Goal: Communication & Community: Participate in discussion

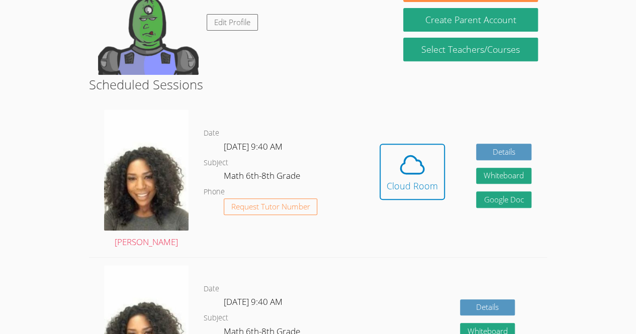
scroll to position [189, 0]
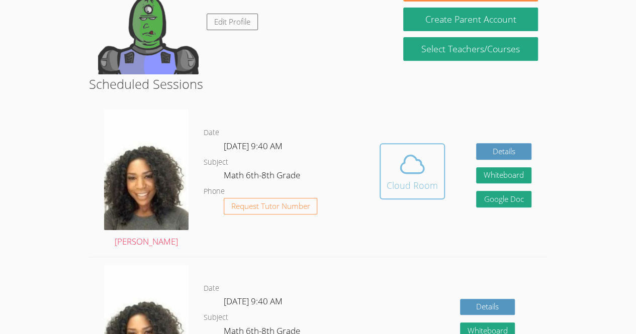
click at [409, 196] on button "Cloud Room" at bounding box center [411, 171] width 65 height 56
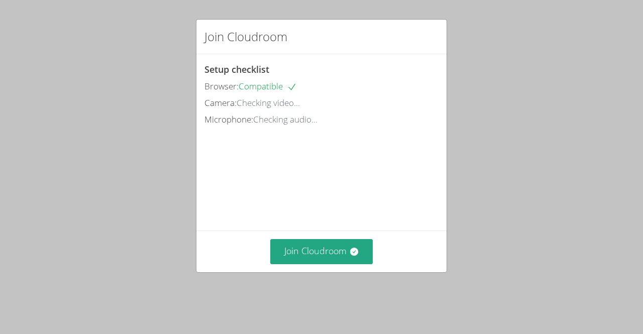
click at [307, 251] on div "Join Cloudroom" at bounding box center [321, 251] width 250 height 41
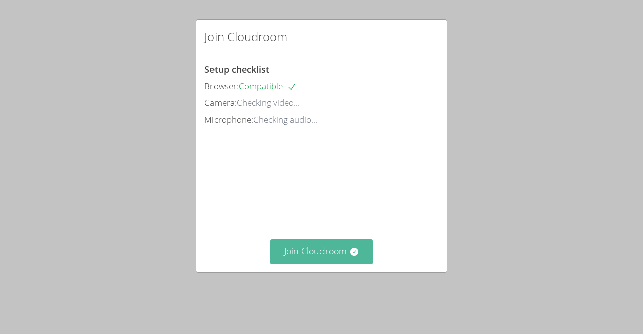
click at [317, 256] on button "Join Cloudroom" at bounding box center [321, 251] width 103 height 25
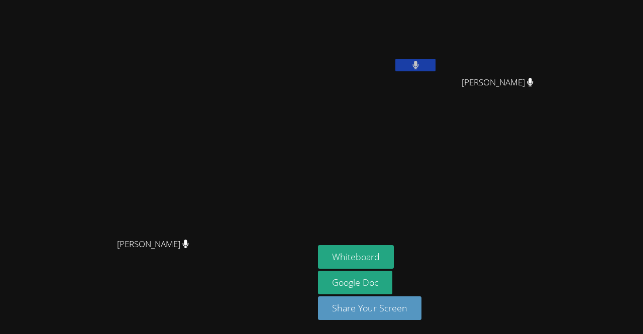
click at [438, 42] on video at bounding box center [378, 37] width 120 height 67
click at [82, 61] on video at bounding box center [157, 147] width 151 height 172
click at [233, 61] on video at bounding box center [157, 147] width 151 height 172
click at [233, 87] on video at bounding box center [157, 147] width 151 height 172
click at [436, 68] on button at bounding box center [415, 65] width 40 height 13
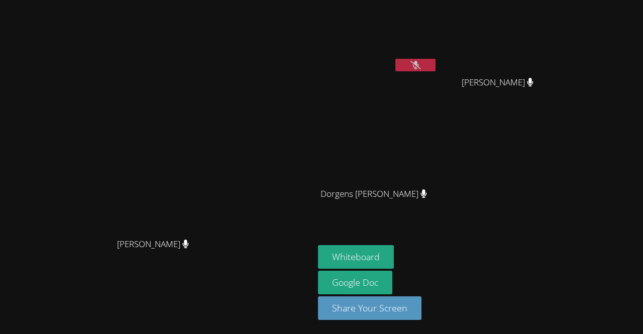
drag, startPoint x: 497, startPoint y: 68, endPoint x: 428, endPoint y: 246, distance: 190.9
click at [428, 246] on aside "Wadney Thermidor Wood Anglade Wood Anglade Dorgens Prospere Dorgens Prospere Wh…" at bounding box center [439, 167] width 251 height 334
click at [394, 253] on button "Whiteboard" at bounding box center [356, 257] width 76 height 24
